Goal: Transaction & Acquisition: Purchase product/service

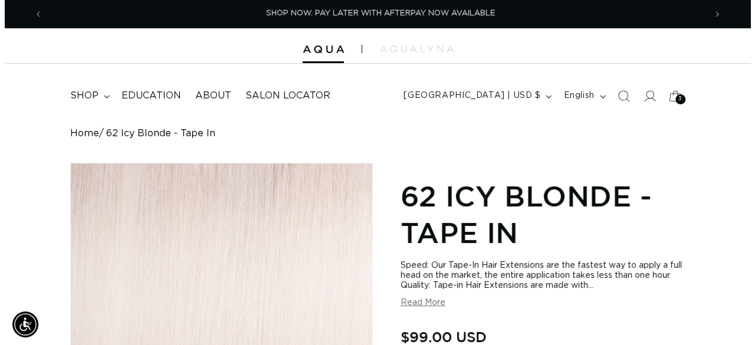
scroll to position [0, 1324]
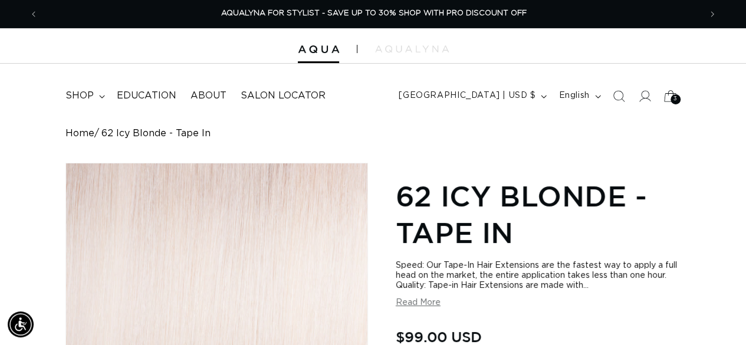
click at [669, 104] on icon at bounding box center [670, 96] width 28 height 28
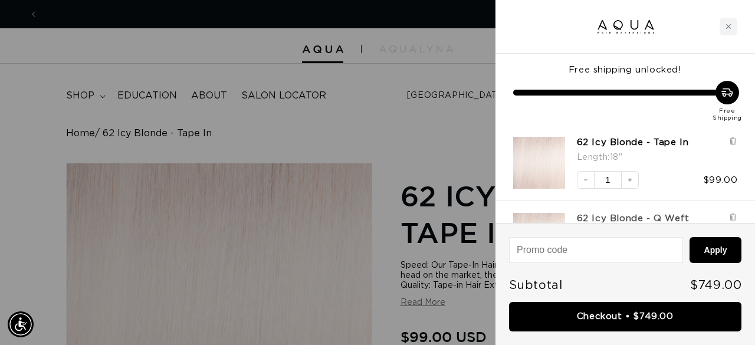
scroll to position [0, 0]
click at [627, 181] on icon "Increase quantity" at bounding box center [629, 179] width 7 height 7
click at [729, 138] on icon at bounding box center [732, 141] width 9 height 9
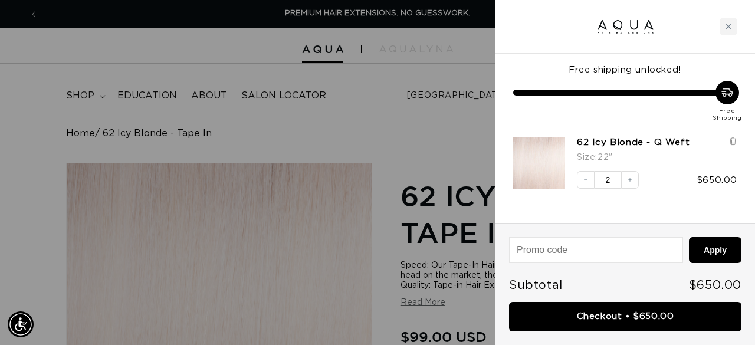
click at [389, 137] on div at bounding box center [377, 172] width 755 height 345
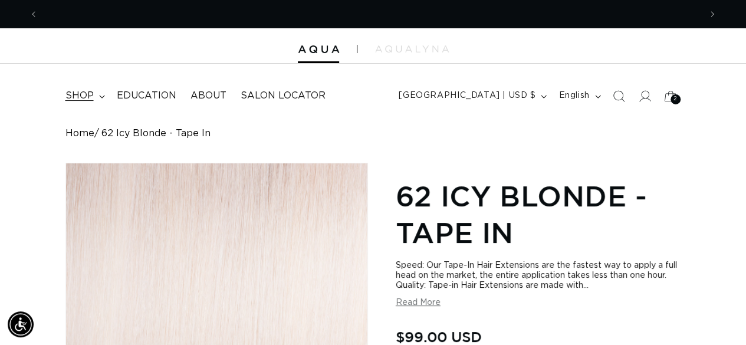
scroll to position [0, 662]
click at [81, 95] on span "shop" at bounding box center [79, 96] width 28 height 12
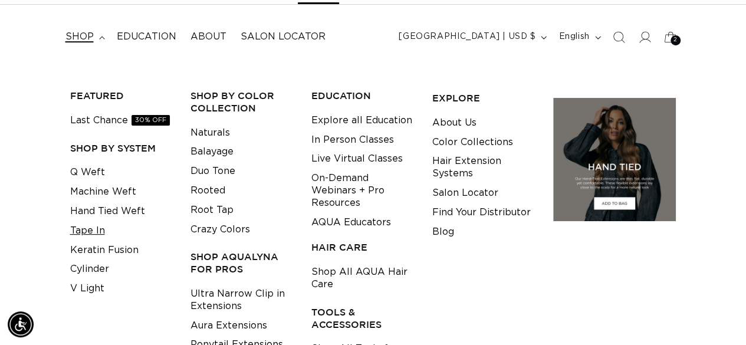
scroll to position [0, 1324]
click at [97, 226] on link "Tape In" at bounding box center [87, 230] width 35 height 19
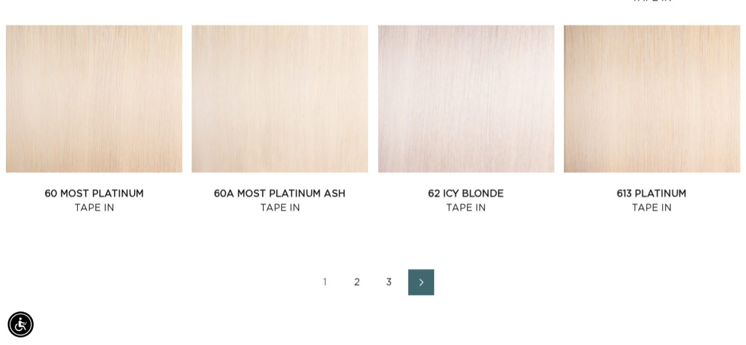
scroll to position [0, 1324]
click at [420, 187] on link "62 Icy Blonde Tape In" at bounding box center [466, 201] width 176 height 28
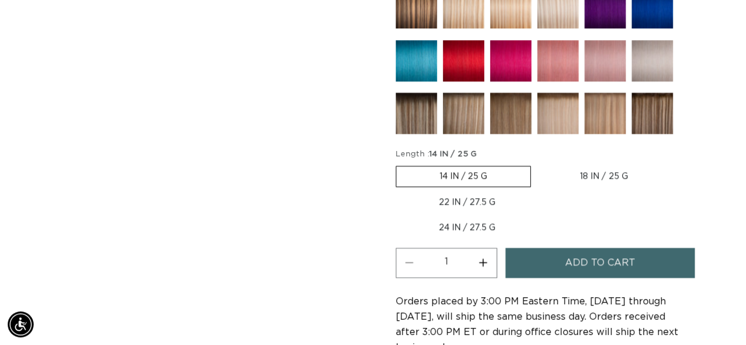
scroll to position [0, 662]
click at [489, 199] on label "22 IN / 27.5 G Variant sold out or unavailable" at bounding box center [467, 202] width 143 height 20
click at [676, 164] on input "22 IN / 27.5 G Variant sold out or unavailable" at bounding box center [676, 163] width 1 height 1
radio input "true"
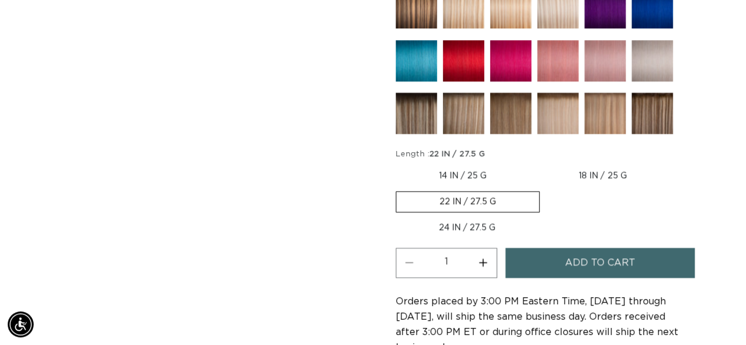
click at [484, 255] on button "Increase quantity for 62 Icy Blonde - Tape In" at bounding box center [483, 263] width 27 height 30
type input "2"
click at [602, 263] on span "Add to cart" at bounding box center [600, 263] width 70 height 30
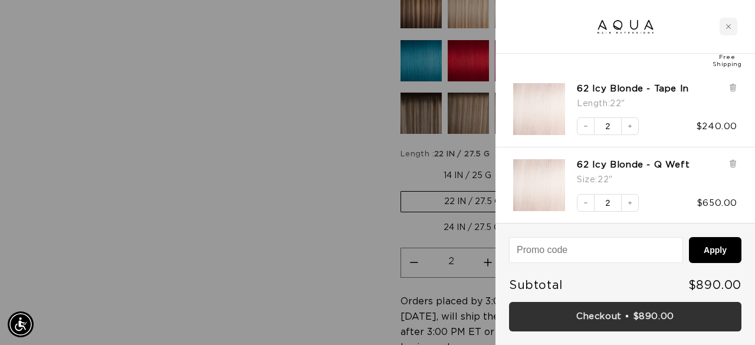
click at [629, 324] on link "Checkout • $890.00" at bounding box center [625, 317] width 232 height 30
